Goal: Communication & Community: Answer question/provide support

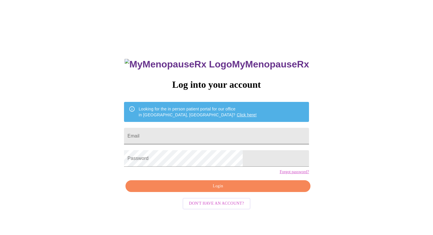
click at [205, 134] on input "Email" at bounding box center [216, 136] width 185 height 17
type input "[EMAIL_ADDRESS][DOMAIN_NAME]"
click at [211, 190] on span "Login" at bounding box center [218, 186] width 172 height 7
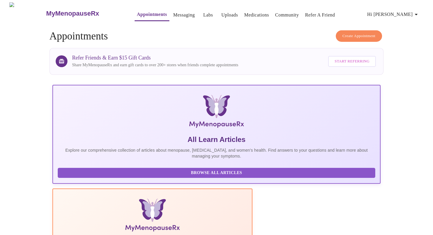
click at [173, 14] on link "Messaging" at bounding box center [184, 15] width 22 height 8
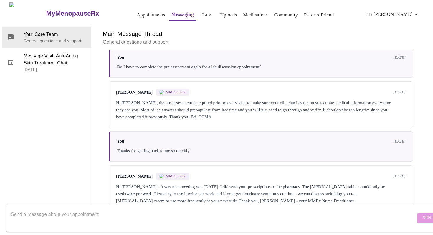
scroll to position [165, 0]
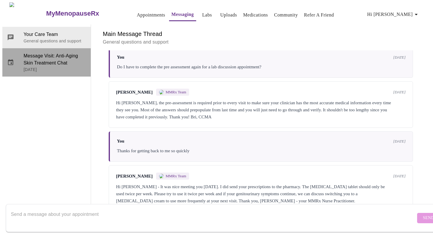
click at [44, 52] on span "Message Visit: Anti-Aging Skin Treatment Chat" at bounding box center [55, 59] width 62 height 14
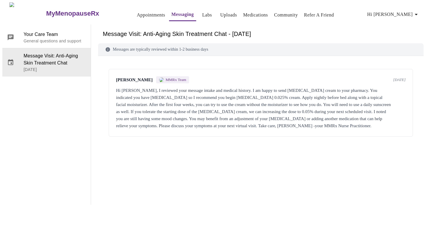
scroll to position [0, 0]
click at [394, 11] on span "Hi [PERSON_NAME]" at bounding box center [394, 14] width 52 height 8
click at [399, 43] on li "Log out" at bounding box center [404, 44] width 27 height 11
